Goal: Find contact information: Find contact information

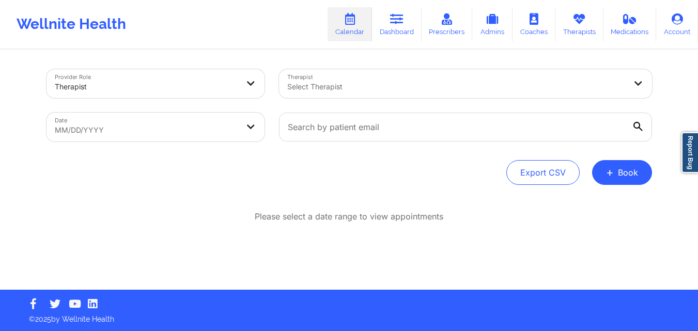
type input "[PERSON_NAME]"
click at [368, 89] on div at bounding box center [456, 87] width 339 height 12
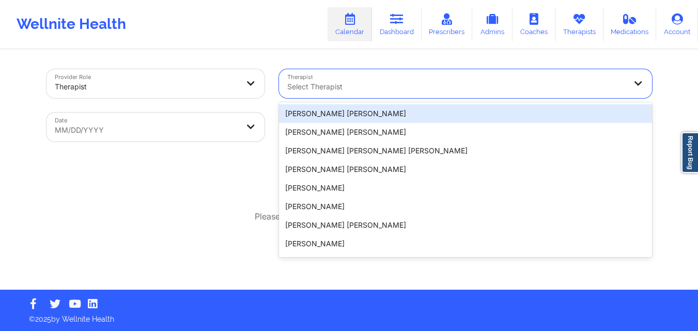
paste input "[PERSON_NAME]"
type input "[PERSON_NAME]"
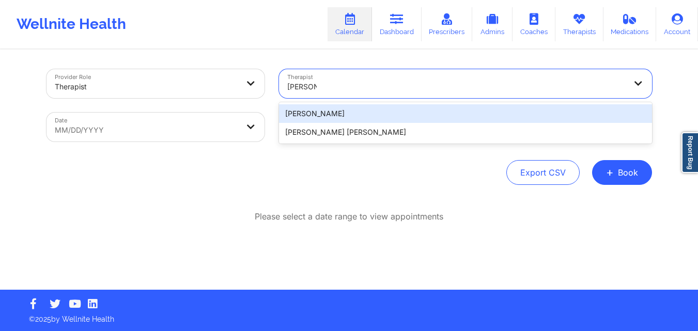
click at [391, 112] on div "[PERSON_NAME]" at bounding box center [465, 113] width 373 height 19
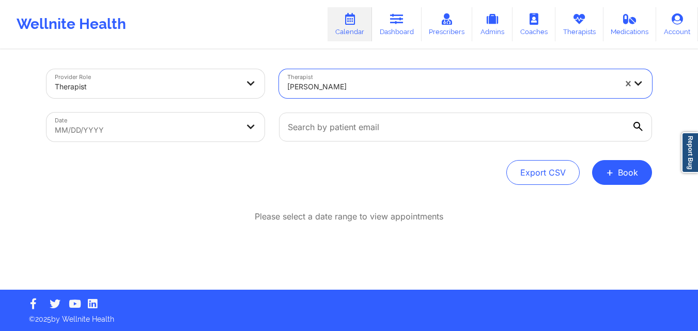
click at [189, 123] on body "Wellnite Health Calendar Dashboard Prescribers Admins Coaches Therapists Medica…" at bounding box center [349, 165] width 698 height 331
select select "2025-8"
select select "2025-9"
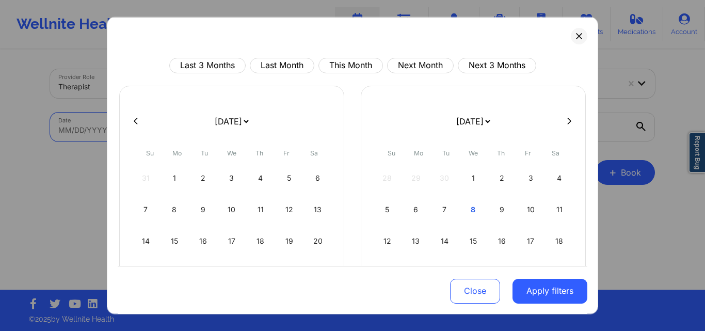
click at [568, 122] on icon at bounding box center [570, 121] width 4 height 8
select select "2025-9"
select select "2025-10"
click at [232, 177] on div "1" at bounding box center [232, 177] width 26 height 29
select select "2025-9"
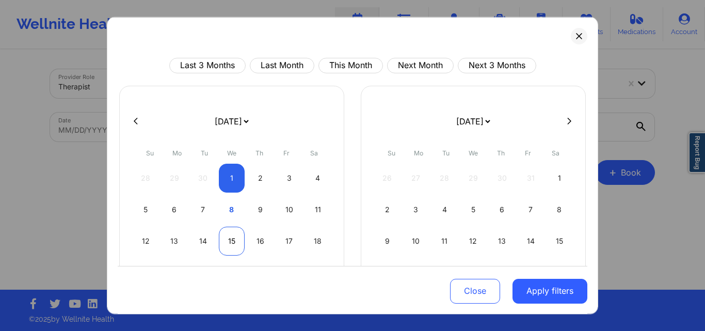
select select "2025-10"
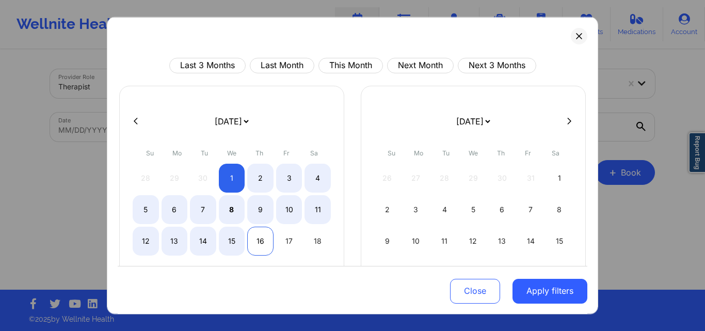
select select "2025-9"
select select "2025-10"
select select "2025-9"
select select "2025-10"
click at [239, 240] on div "15" at bounding box center [232, 240] width 26 height 29
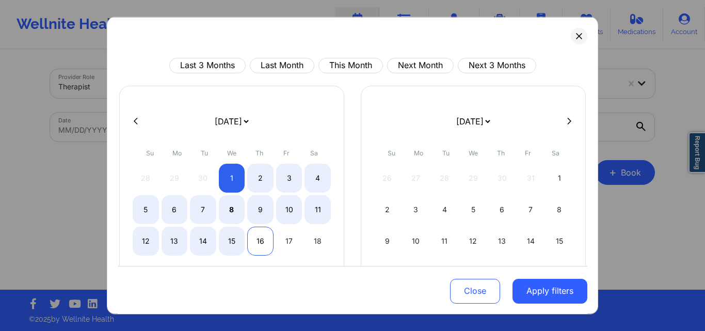
select select "2025-9"
select select "2025-10"
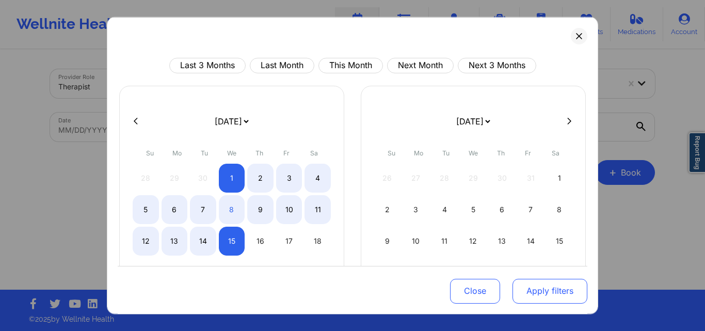
click at [556, 300] on button "Apply filters" at bounding box center [550, 291] width 75 height 25
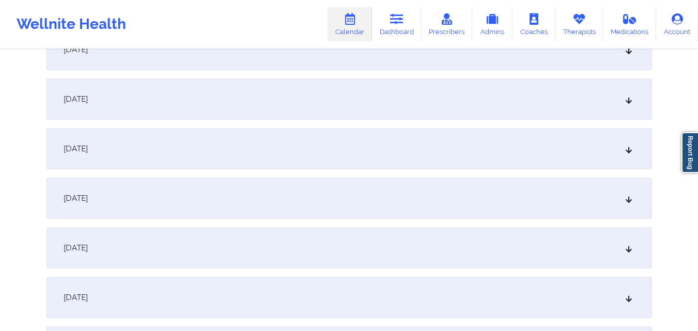
scroll to position [413, 0]
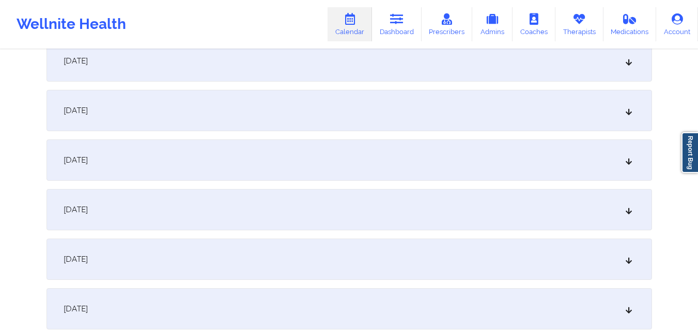
click at [337, 159] on div "October 8, 2025" at bounding box center [348, 159] width 605 height 41
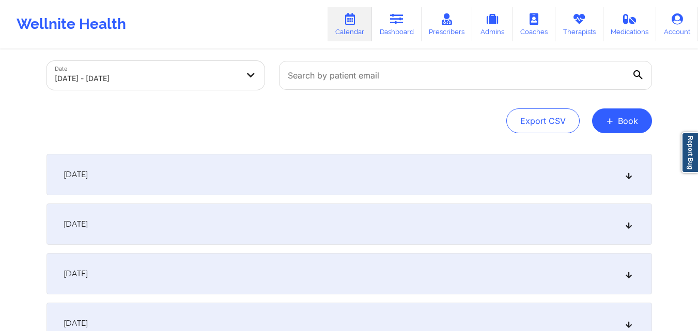
scroll to position [0, 0]
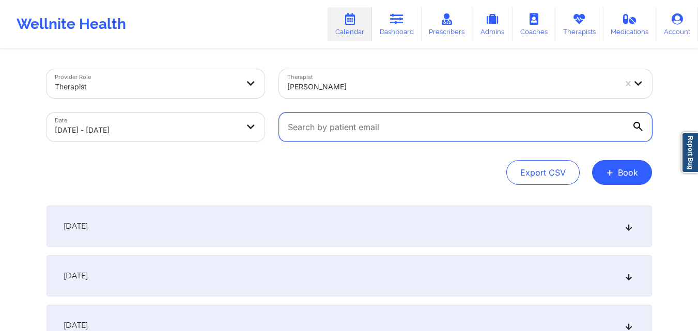
click at [365, 125] on input "text" at bounding box center [465, 127] width 373 height 29
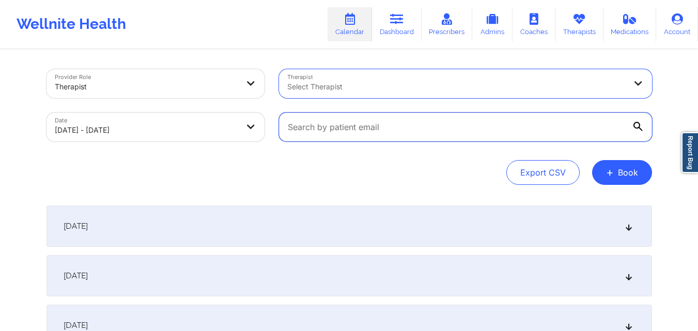
click at [416, 134] on input "text" at bounding box center [465, 127] width 373 height 29
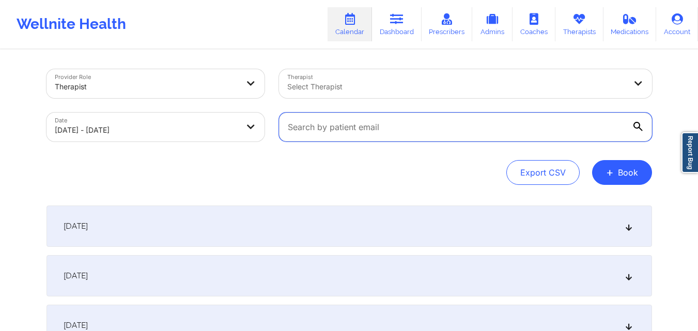
paste input "[EMAIL_ADDRESS][DOMAIN_NAME]"
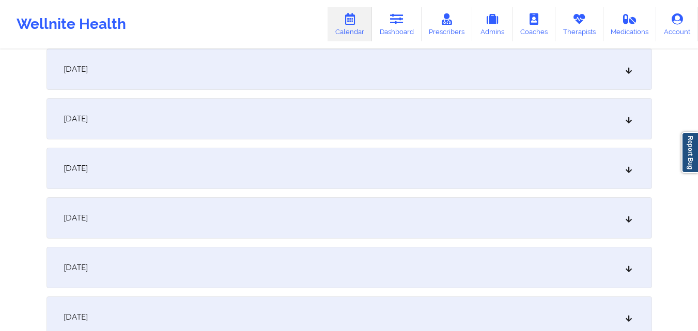
scroll to position [361, 0]
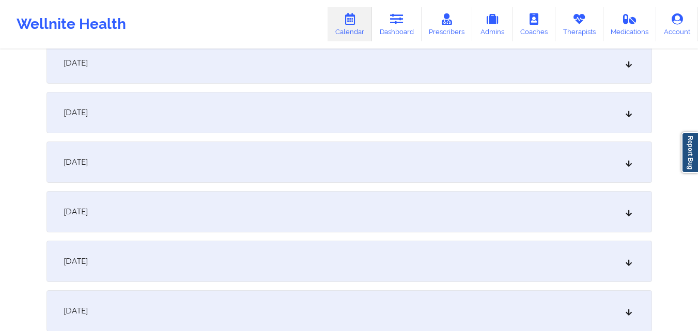
type input "[EMAIL_ADDRESS][DOMAIN_NAME]"
click at [388, 153] on div "October 7, 2025" at bounding box center [348, 161] width 605 height 41
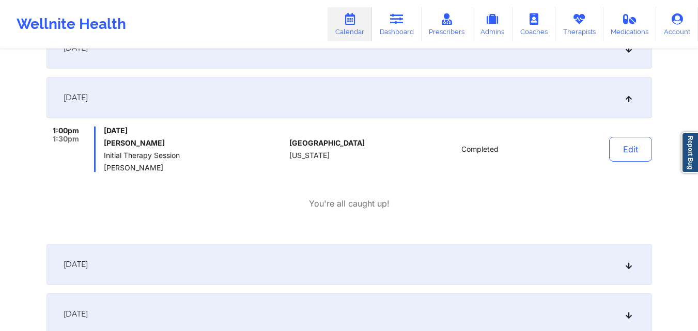
scroll to position [413, 0]
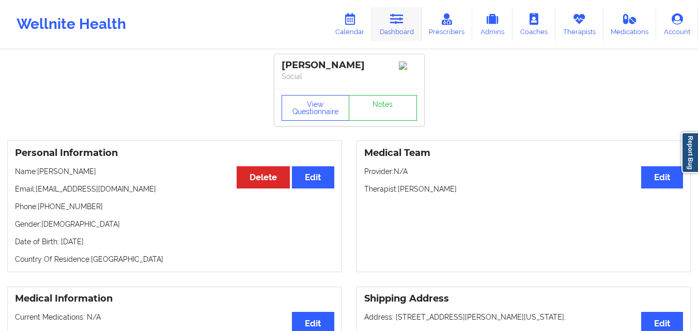
click at [392, 23] on icon at bounding box center [396, 18] width 13 height 11
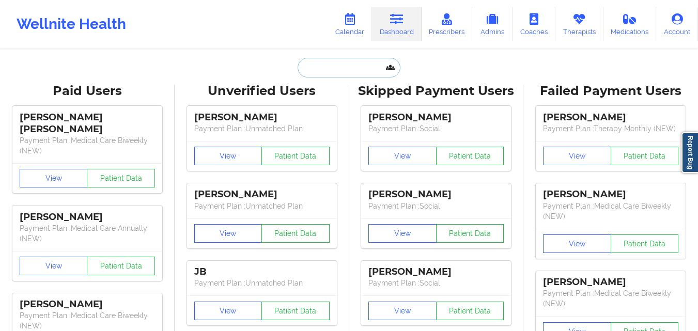
click at [328, 65] on input "text" at bounding box center [348, 68] width 102 height 20
paste input "[PERSON_NAME]"
type input "[PERSON_NAME]"
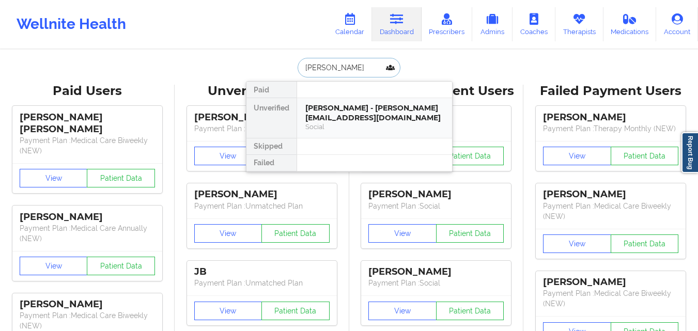
click at [342, 122] on div "Social" at bounding box center [374, 126] width 138 height 9
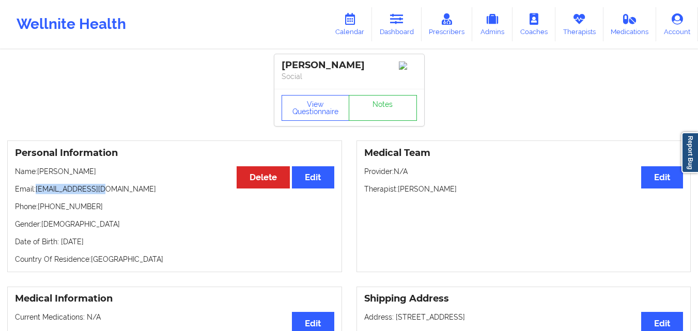
drag, startPoint x: 38, startPoint y: 191, endPoint x: 117, endPoint y: 191, distance: 79.5
click at [117, 191] on p "Email: [EMAIL_ADDRESS][DOMAIN_NAME]" at bounding box center [174, 189] width 319 height 10
copy p "[EMAIL_ADDRESS][DOMAIN_NAME]"
